Goal: Task Accomplishment & Management: Manage account settings

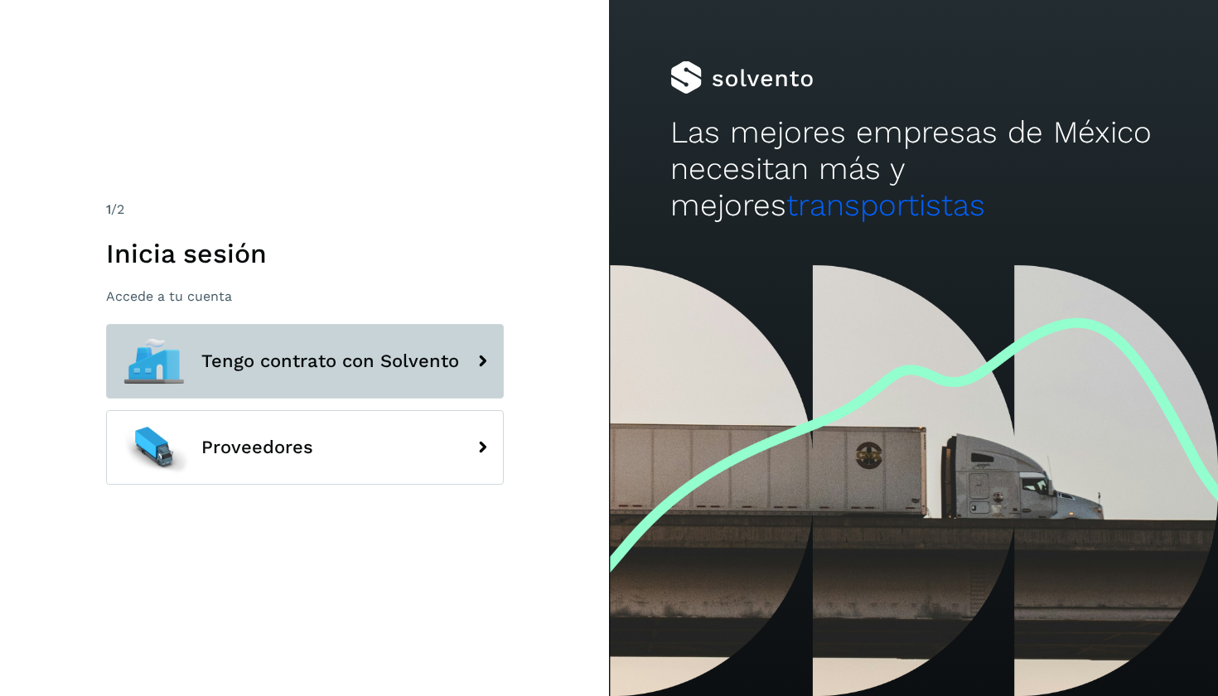
click at [439, 351] on span "Tengo contrato con Solvento" at bounding box center [330, 361] width 258 height 20
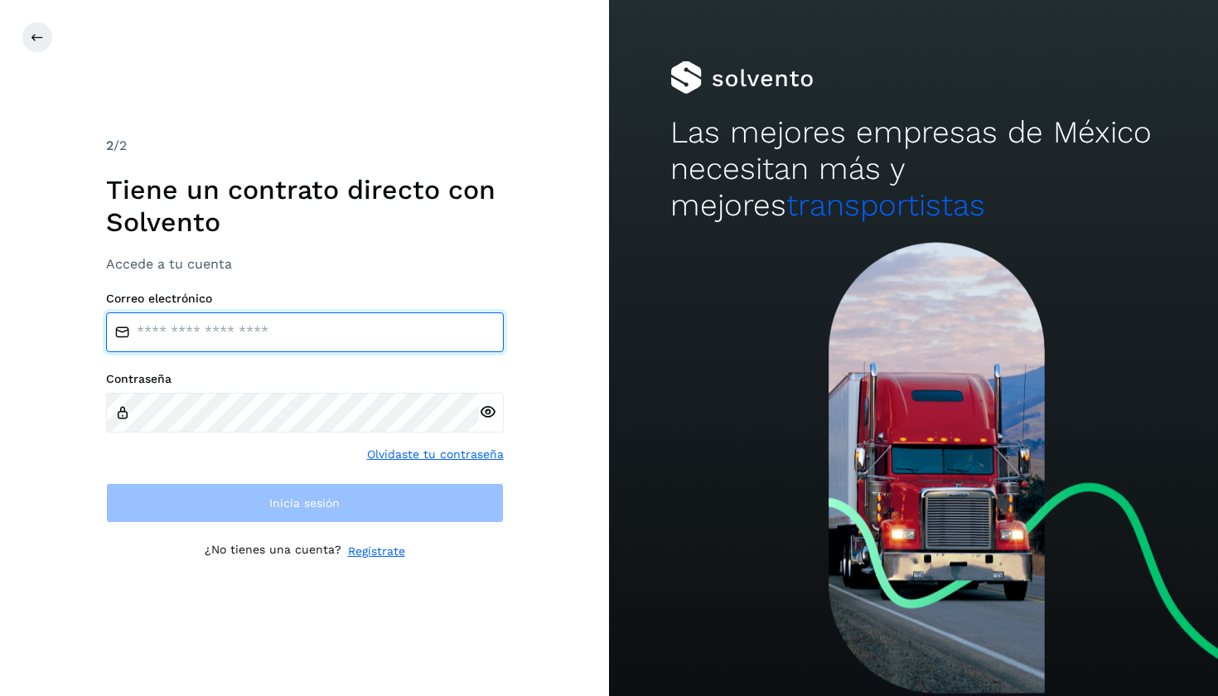
type input "**********"
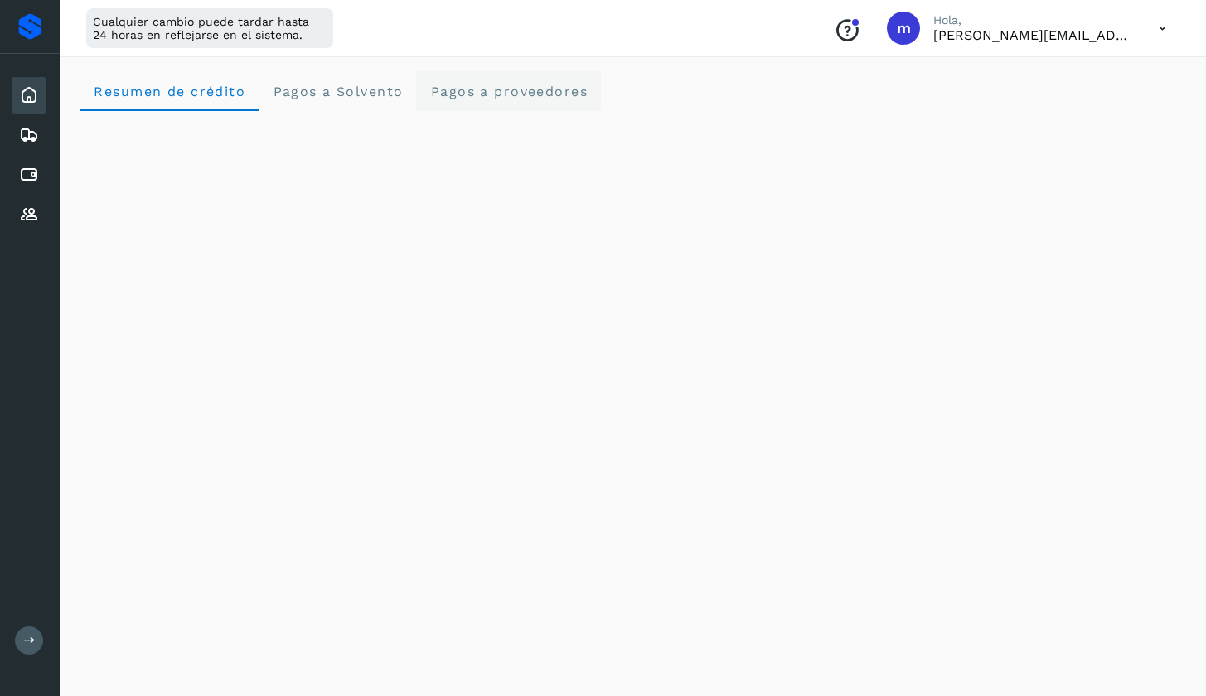
click at [497, 85] on span "Pagos a proveedores" at bounding box center [508, 92] width 158 height 16
click at [31, 31] on div at bounding box center [30, 26] width 24 height 27
click at [26, 213] on icon at bounding box center [29, 215] width 20 height 20
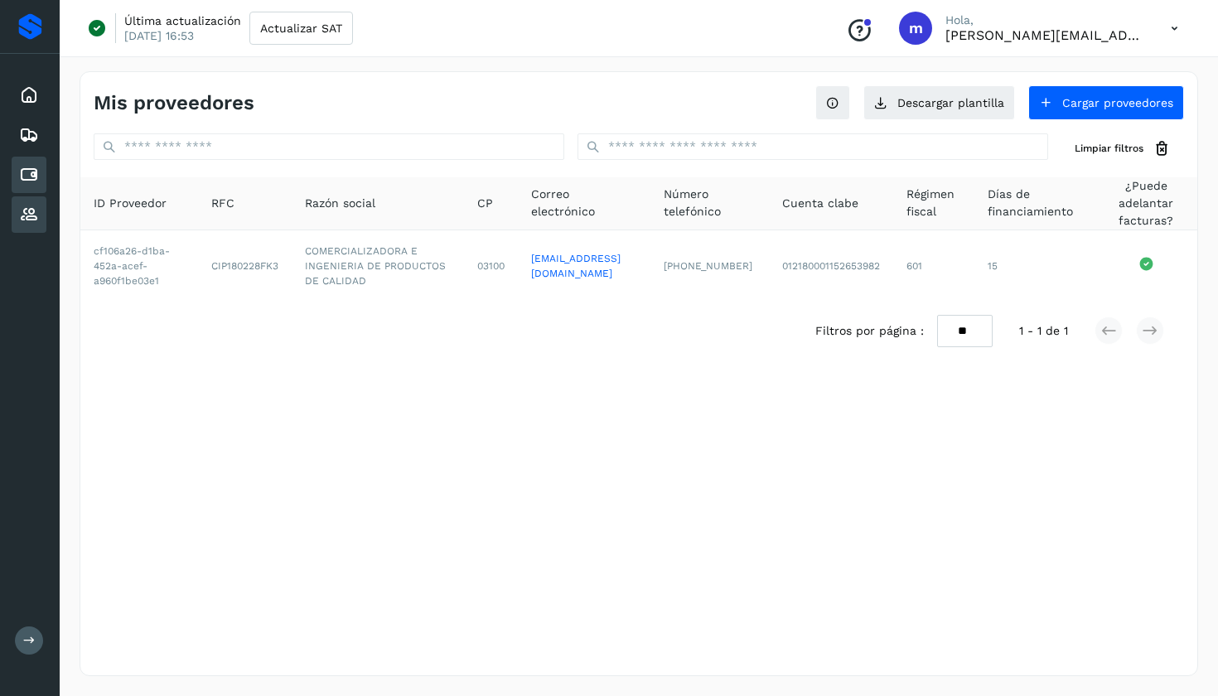
click at [26, 177] on icon at bounding box center [29, 175] width 20 height 20
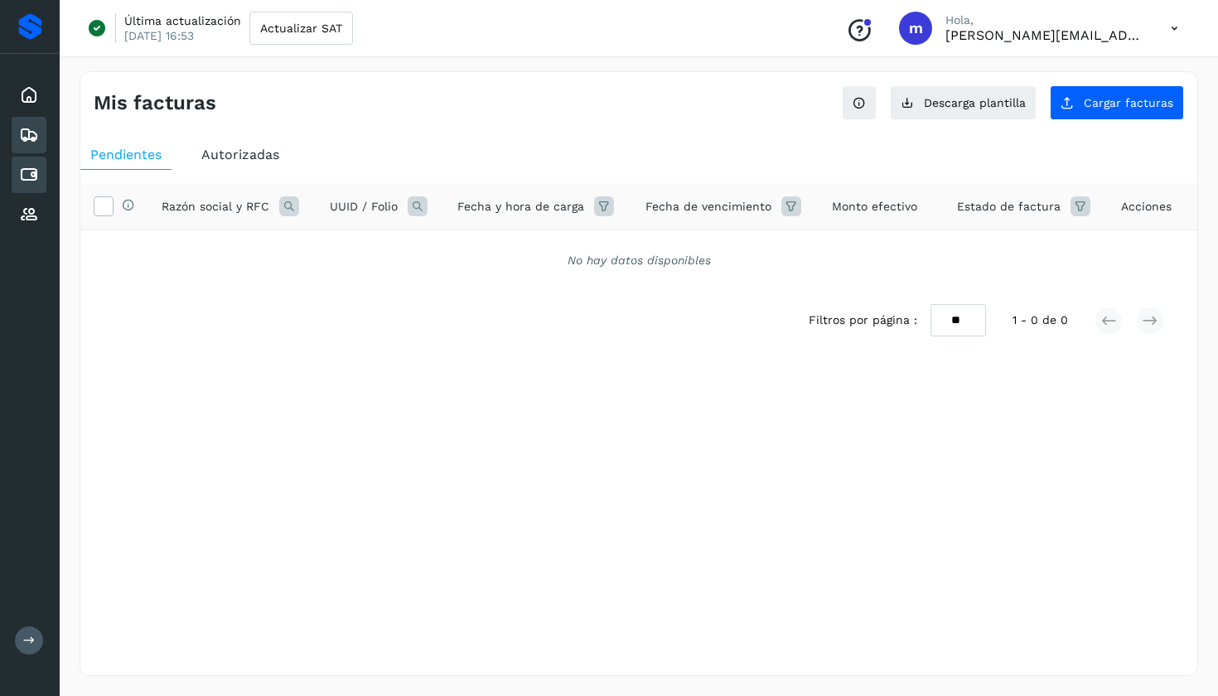
click at [30, 146] on div "Embarques" at bounding box center [29, 135] width 35 height 36
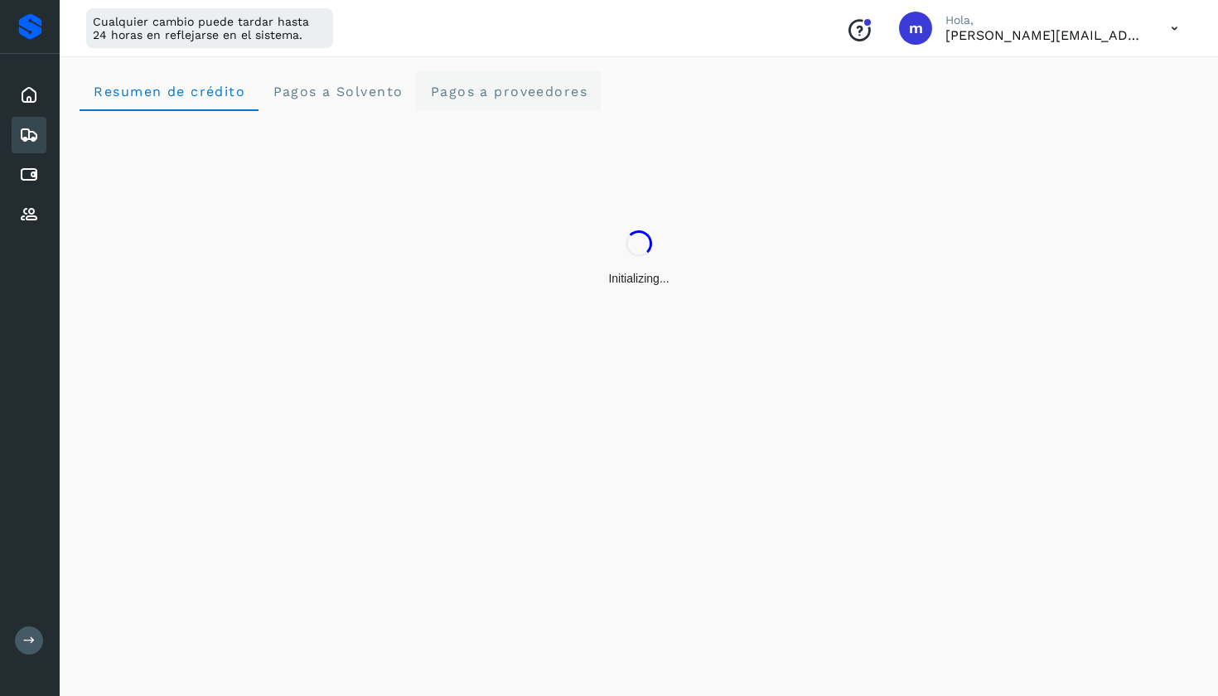
click at [513, 89] on span "Pagos a proveedores" at bounding box center [508, 92] width 158 height 16
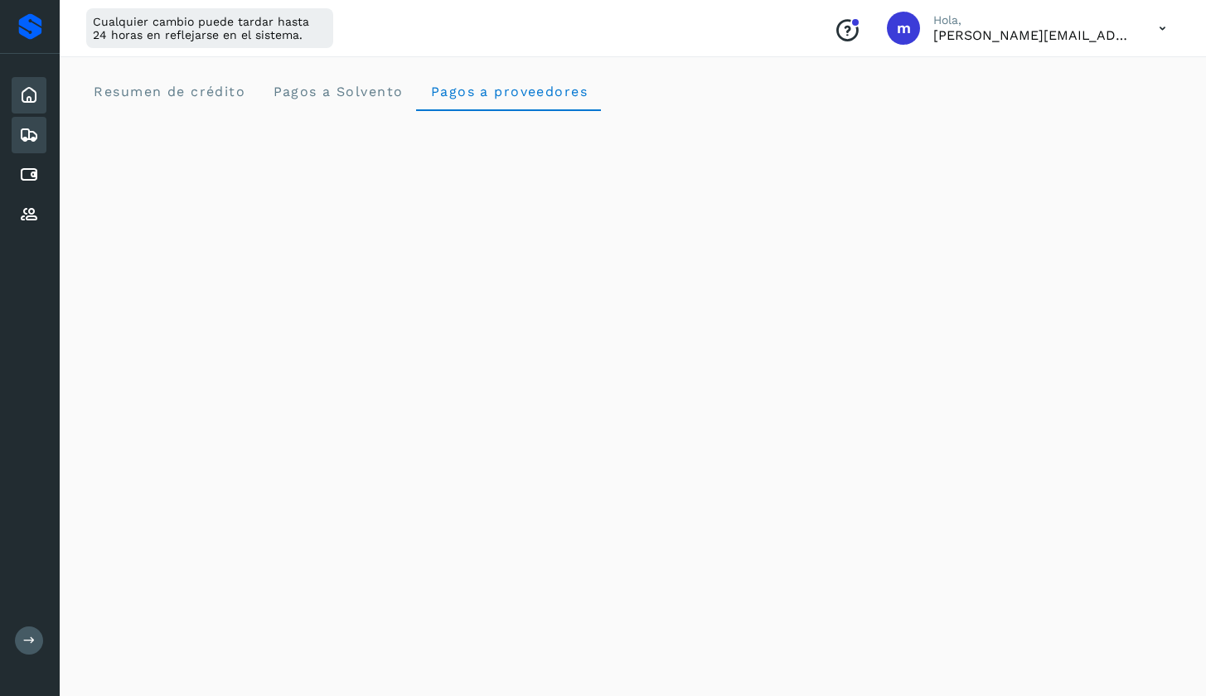
click at [20, 89] on icon at bounding box center [29, 95] width 20 height 20
click at [32, 89] on icon at bounding box center [29, 95] width 20 height 20
click at [252, 31] on div "Cualquier cambio puede tardar hasta 24 horas en reflejarse en el sistema." at bounding box center [209, 28] width 247 height 40
click at [35, 140] on icon at bounding box center [29, 135] width 20 height 20
click at [176, 95] on span "Resumen de crédito" at bounding box center [169, 92] width 152 height 16
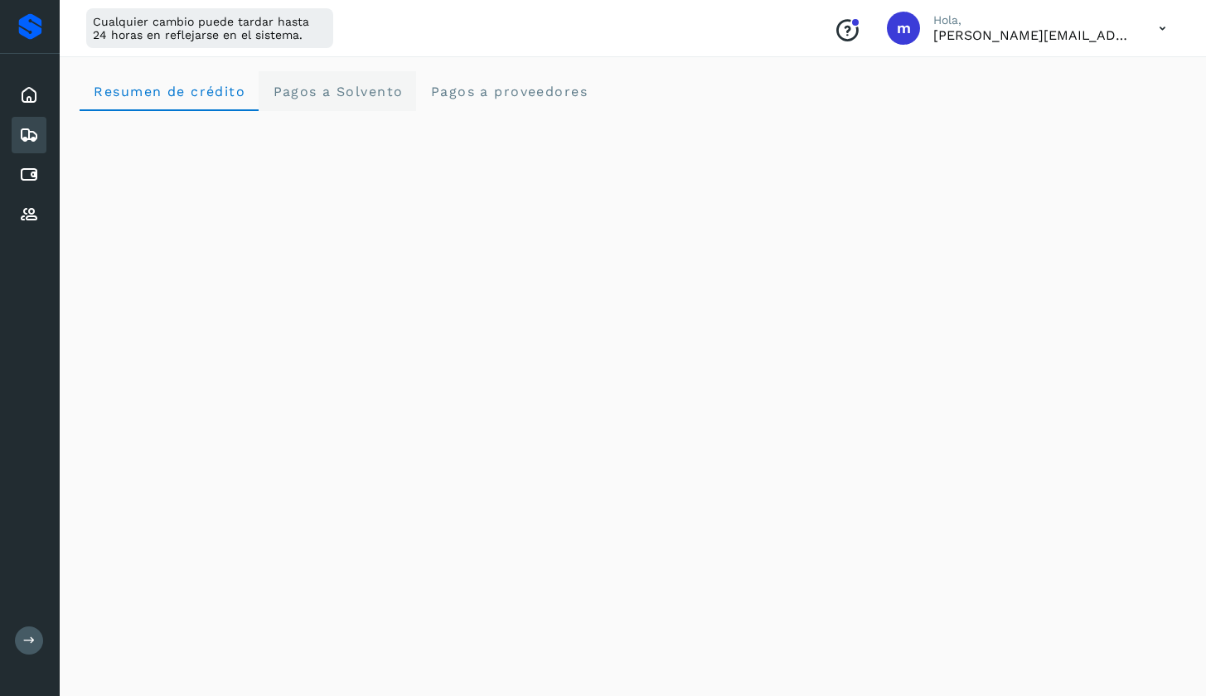
click at [306, 83] on Solvento "Pagos a Solvento" at bounding box center [337, 91] width 157 height 40
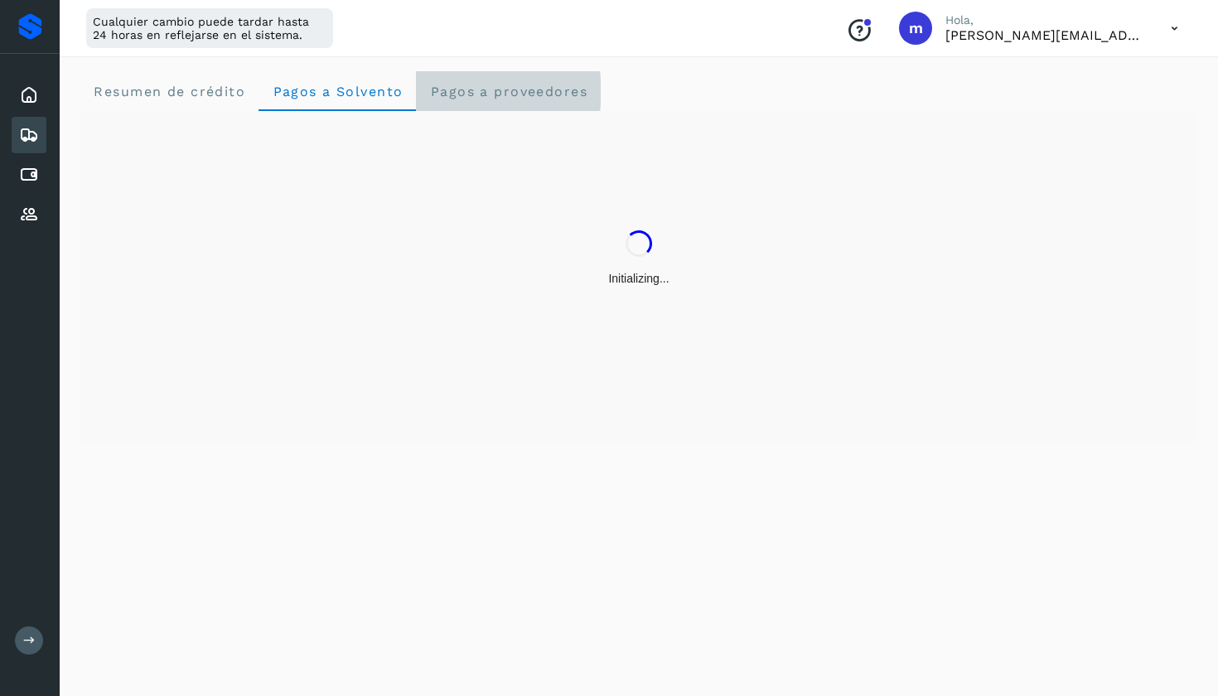
click at [493, 86] on span "Pagos a proveedores" at bounding box center [508, 92] width 158 height 16
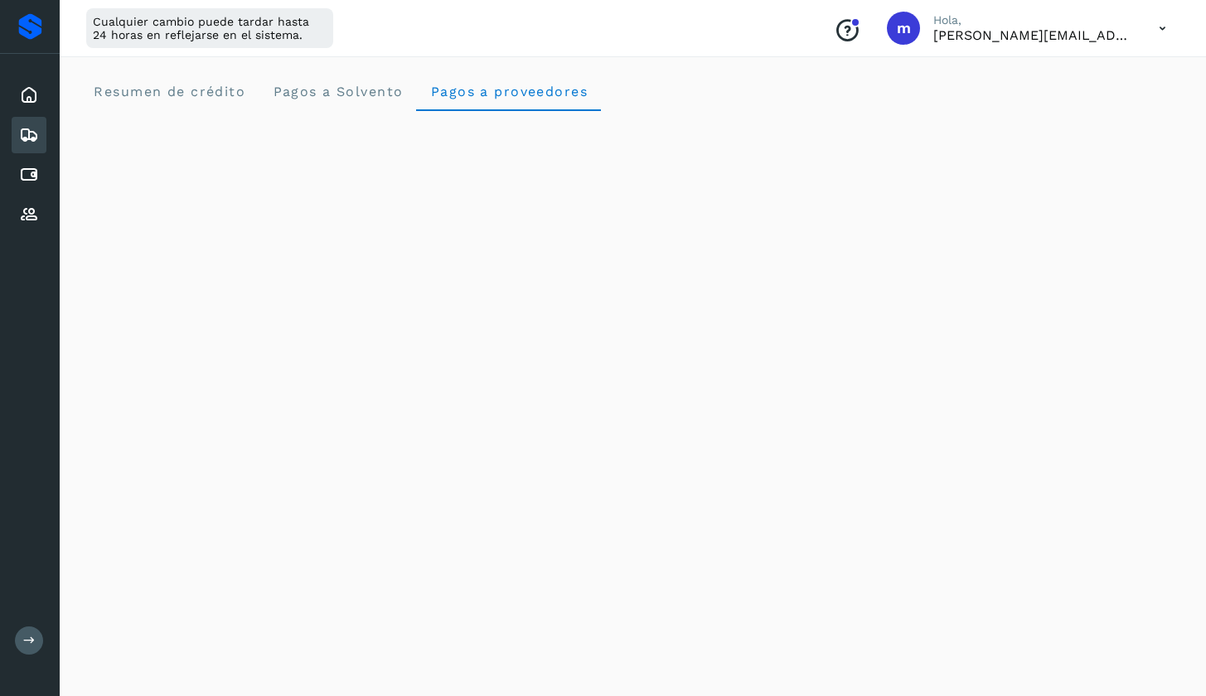
click at [31, 22] on div at bounding box center [30, 26] width 24 height 27
click at [17, 646] on button at bounding box center [29, 640] width 28 height 28
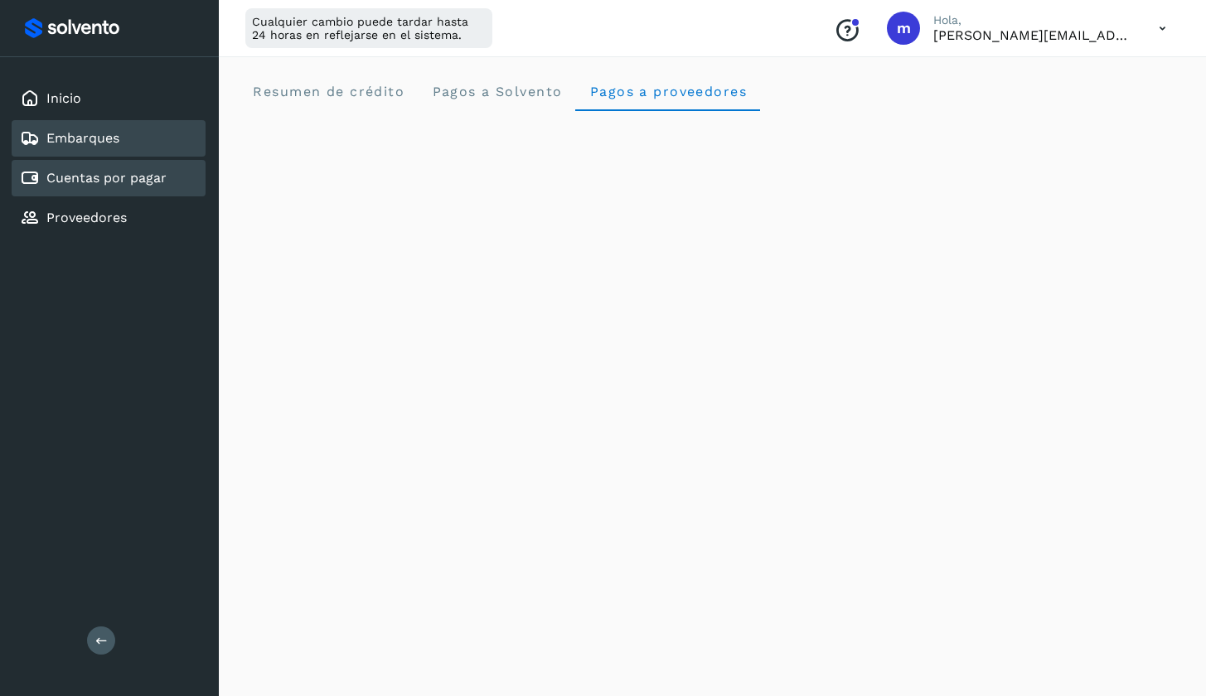
click at [133, 172] on link "Cuentas por pagar" at bounding box center [106, 178] width 120 height 16
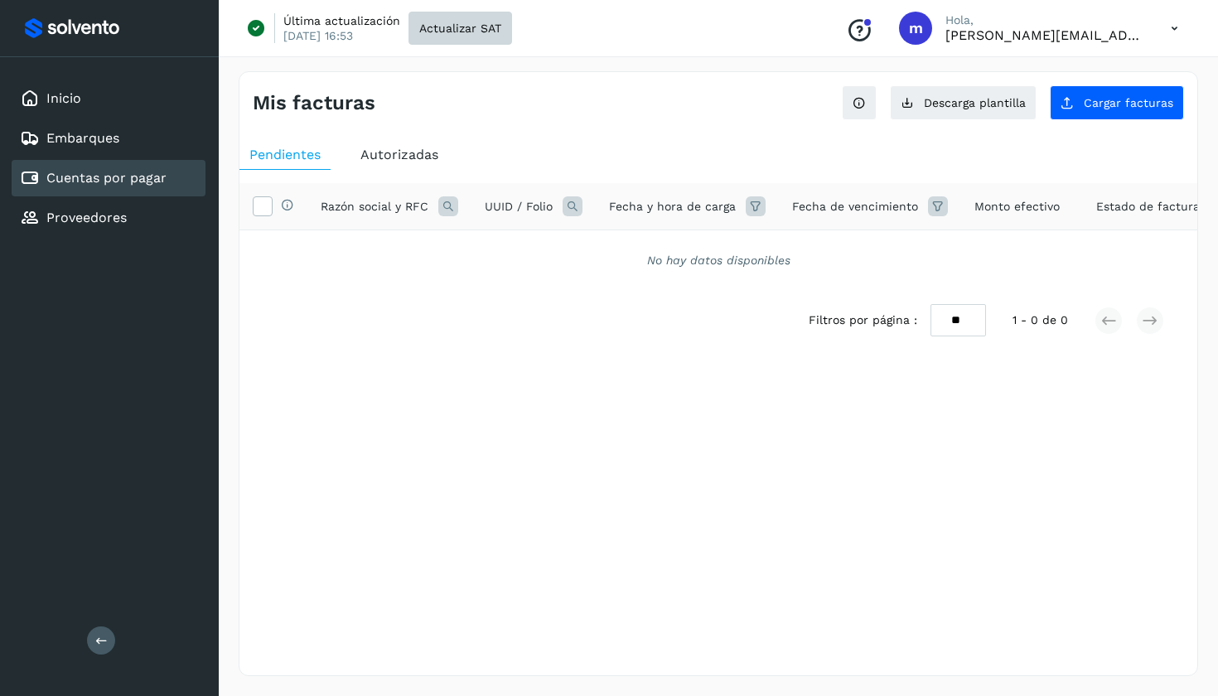
click at [447, 27] on span "Actualizar SAT" at bounding box center [460, 28] width 82 height 12
click at [765, 258] on div "No hay datos disponibles" at bounding box center [718, 260] width 915 height 17
click at [404, 13] on p "Descargando facturas..." at bounding box center [409, 20] width 252 height 15
click at [293, 36] on p "Este proceso puede tardar algo de tiempo..." at bounding box center [409, 35] width 252 height 15
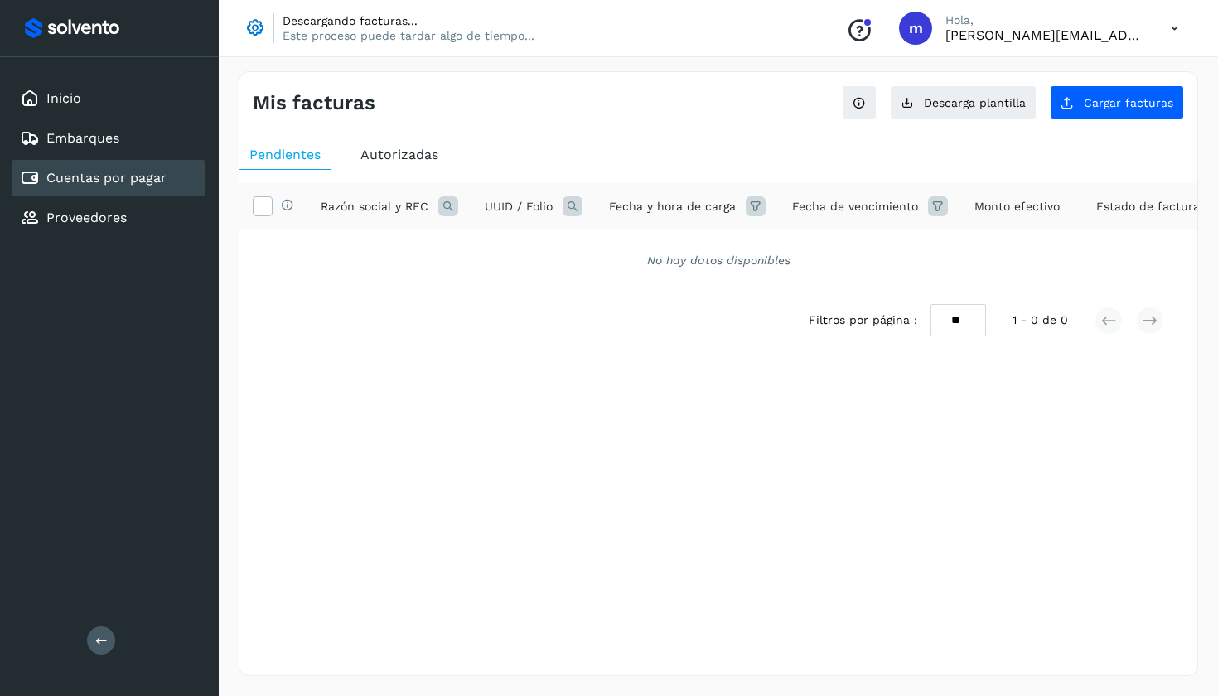
click at [575, 164] on ul "Pendientes Autorizadas" at bounding box center [718, 155] width 958 height 30
drag, startPoint x: 442, startPoint y: 93, endPoint x: 230, endPoint y: 398, distance: 371.0
click at [234, 369] on div "Mis facturas Ver instrucciones para cargar Facturas Descarga plantilla Cargar f…" at bounding box center [718, 373] width 999 height 645
